Goal: Information Seeking & Learning: Learn about a topic

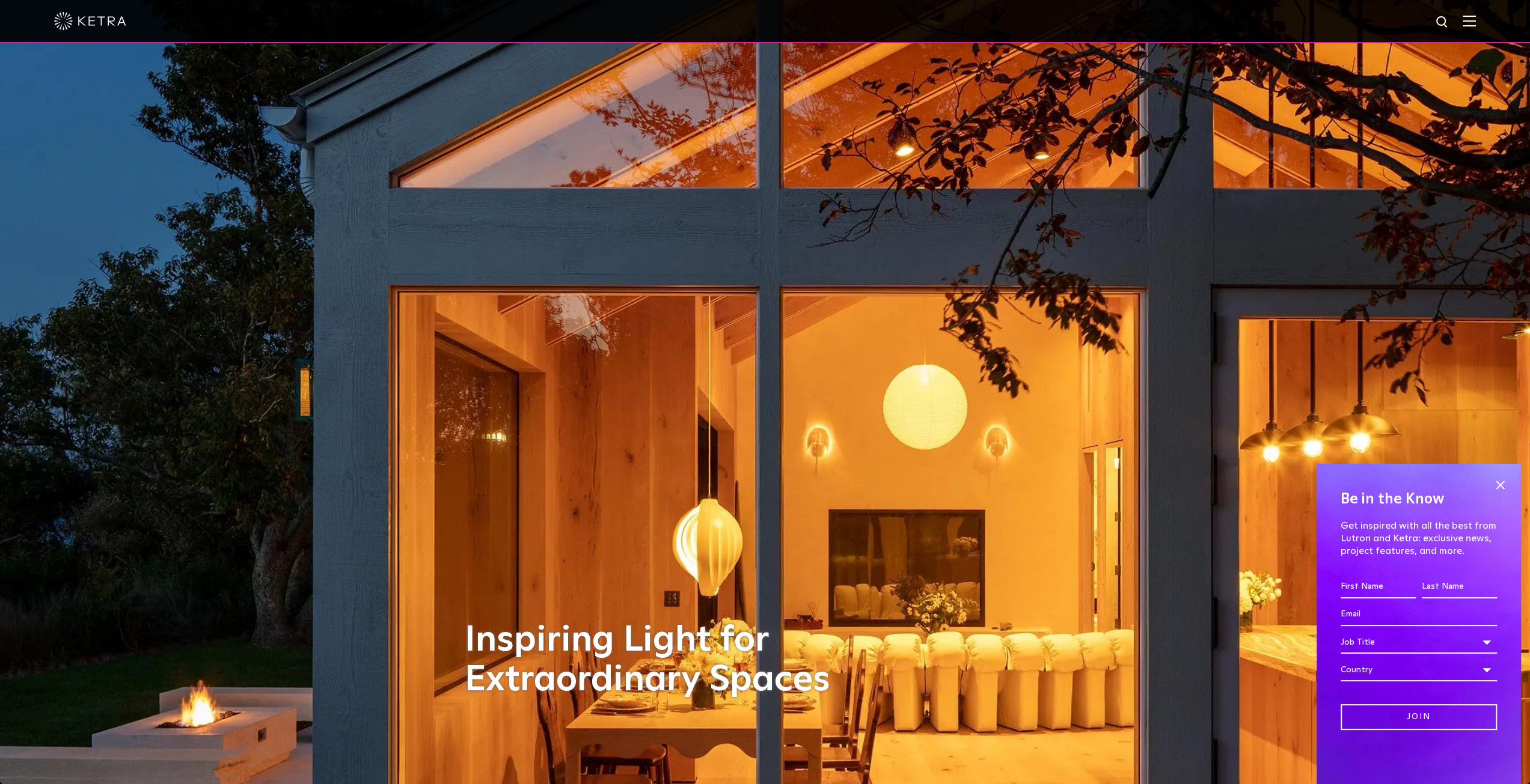
click at [1476, 23] on img at bounding box center [1469, 20] width 13 height 12
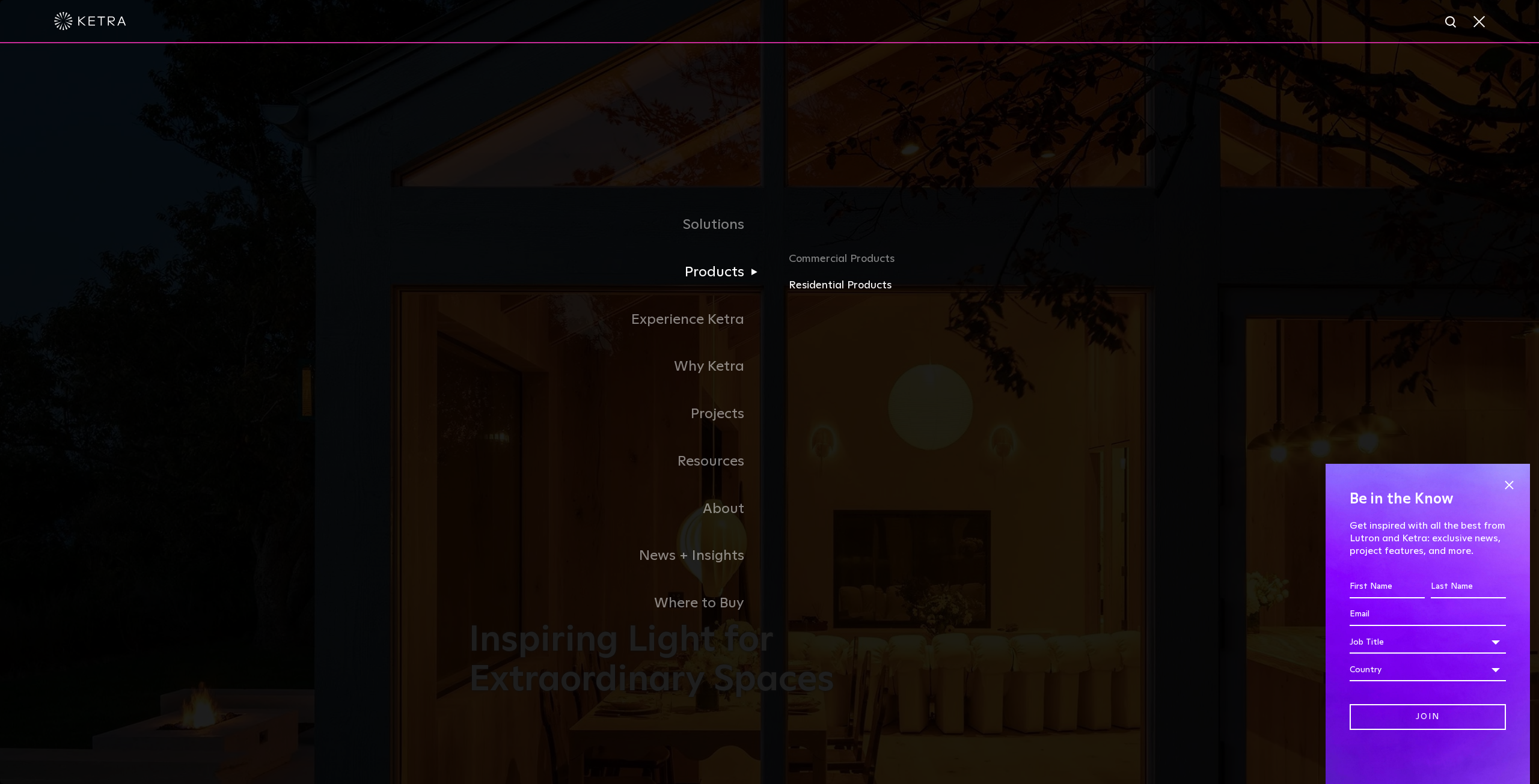
click at [857, 284] on link "Residential Products" at bounding box center [929, 286] width 281 height 17
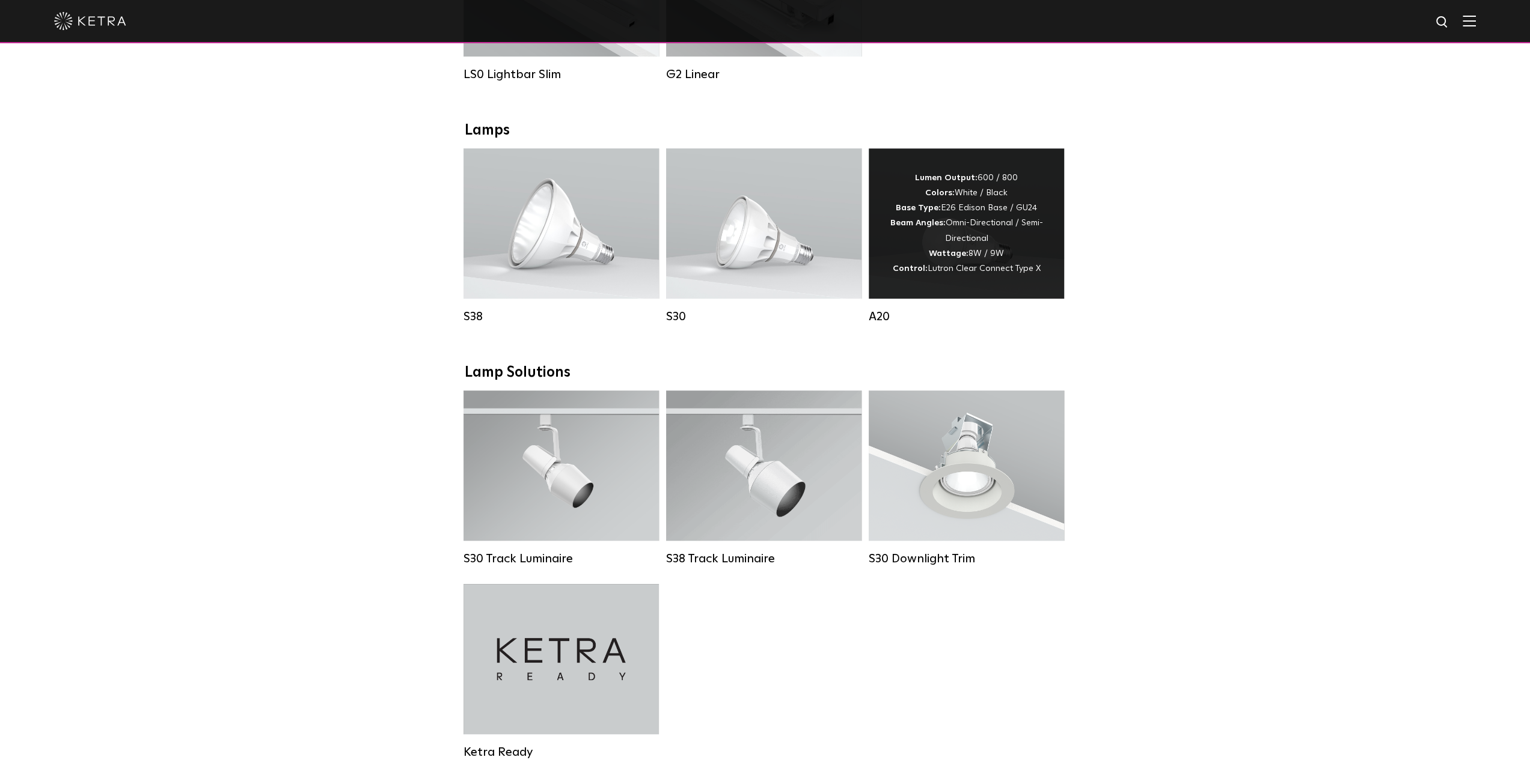
scroll to position [260, 0]
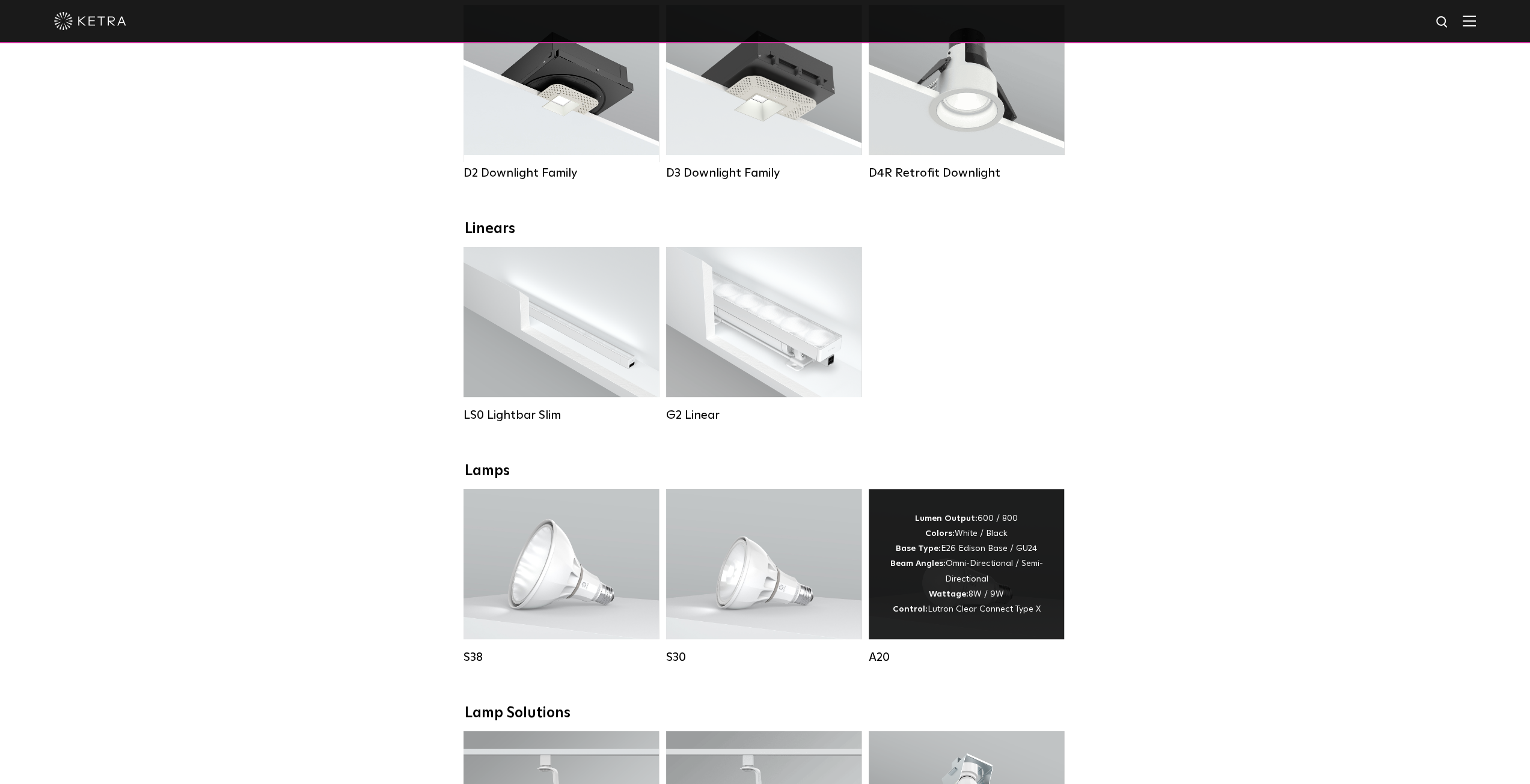
click at [967, 538] on div "Lumen Output: 600 / 800 Colors: White / Black Base Type: E26 Edison Base / GU24…" at bounding box center [966, 564] width 159 height 106
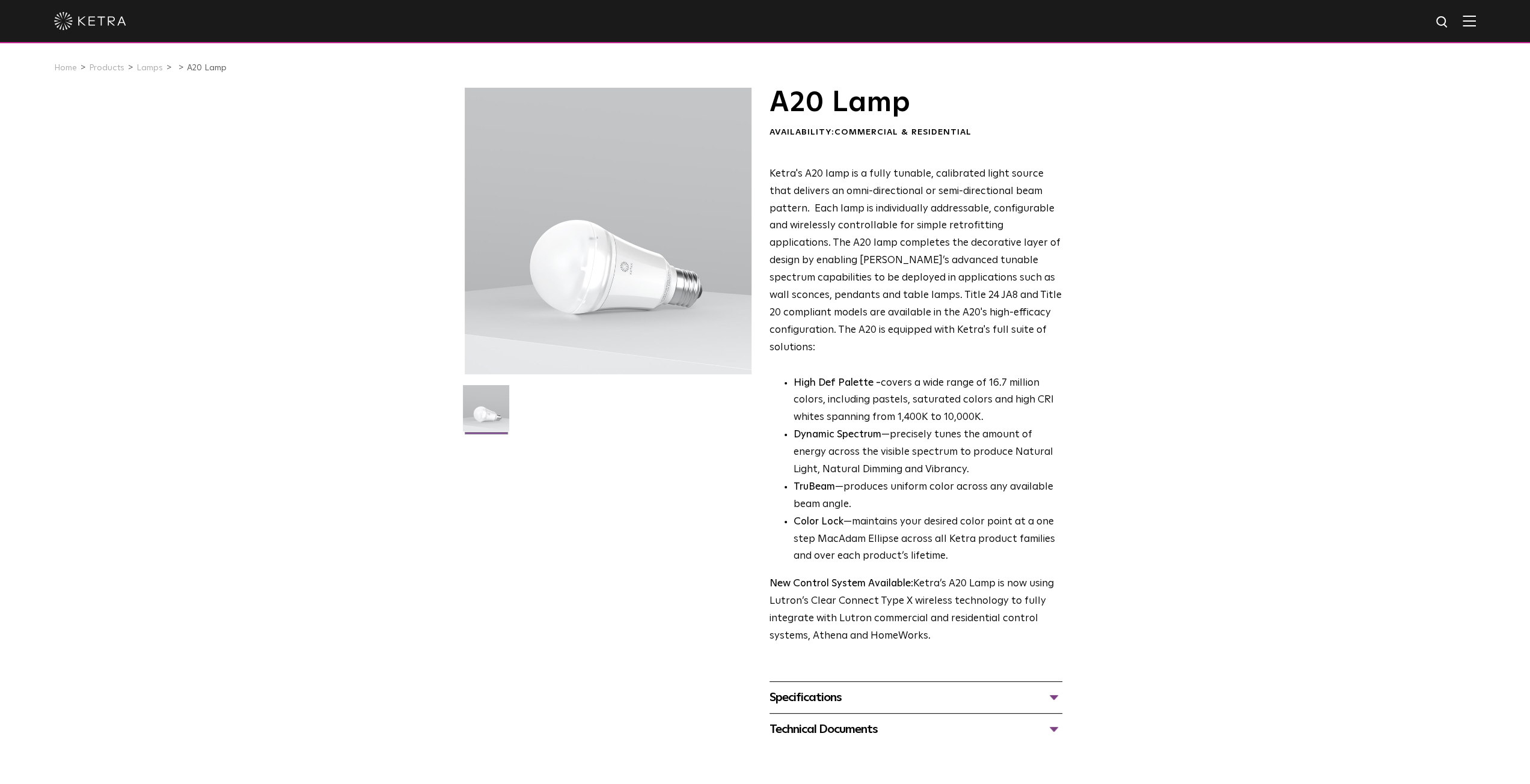
click at [824, 688] on div "Specifications" at bounding box center [916, 697] width 293 height 19
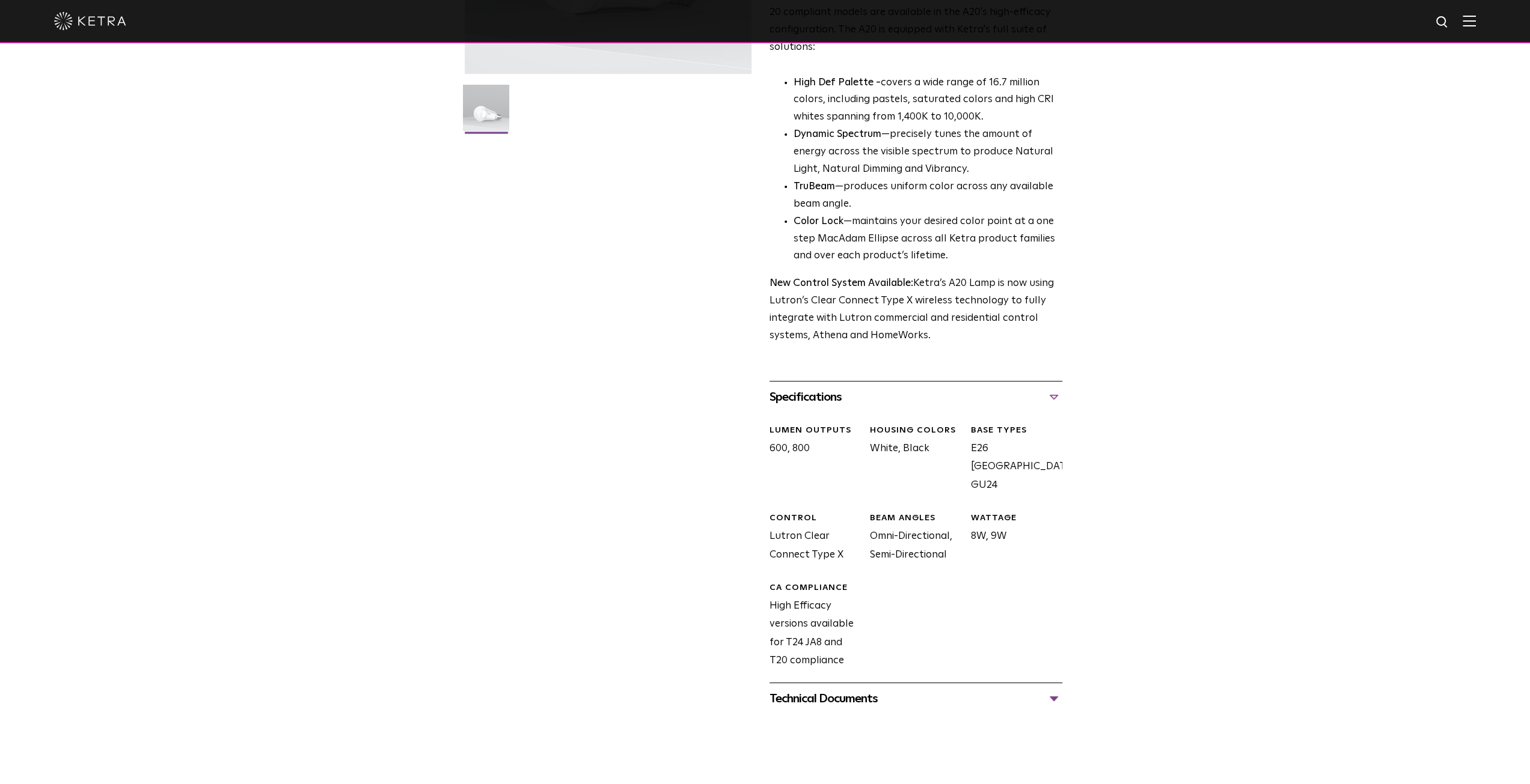
click at [807, 689] on div "Technical Documents" at bounding box center [916, 698] width 293 height 19
